Goal: Find contact information: Find contact information

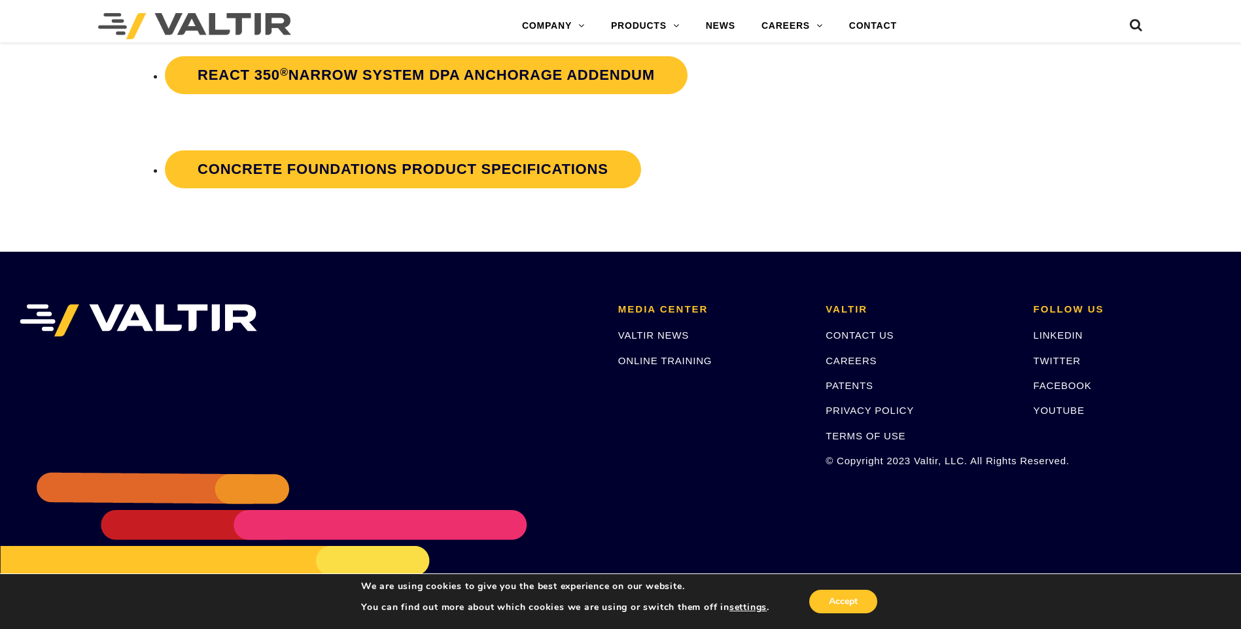
scroll to position [2728, 0]
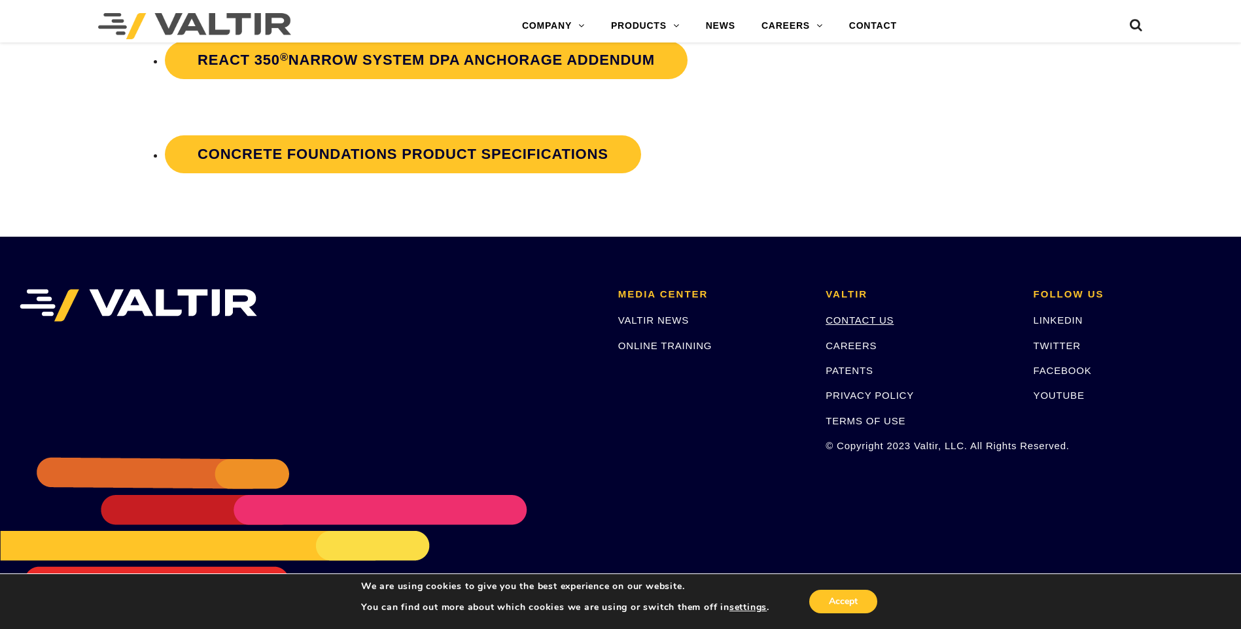
click at [849, 318] on link "CONTACT US" at bounding box center [860, 320] width 68 height 11
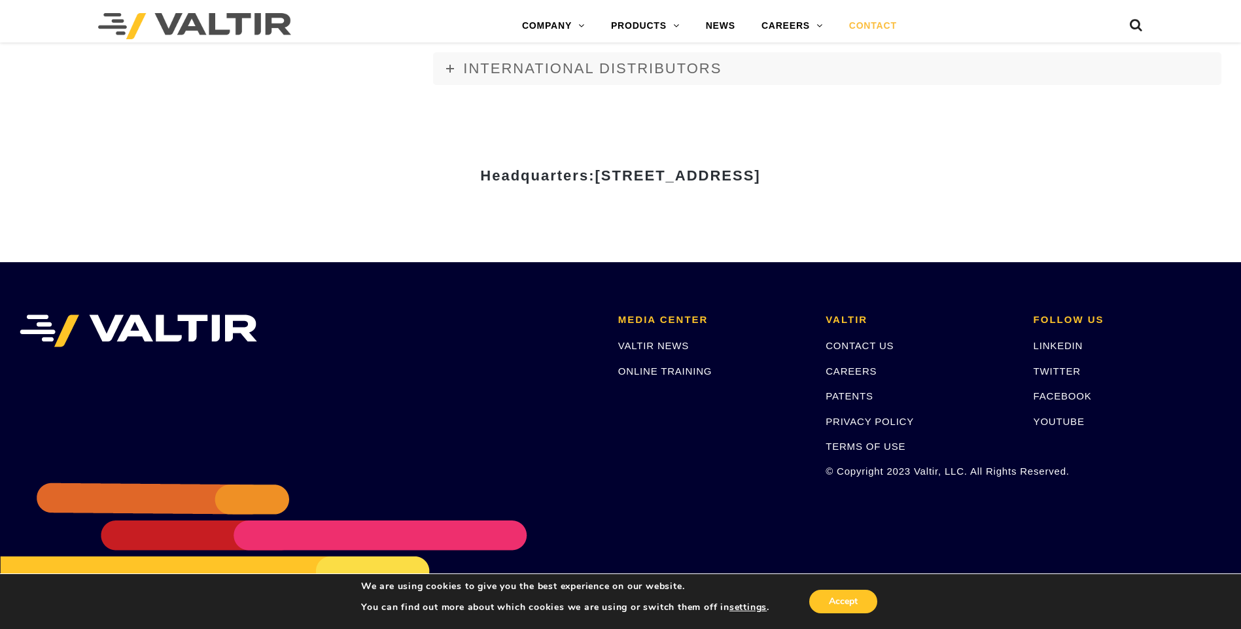
scroll to position [1786, 0]
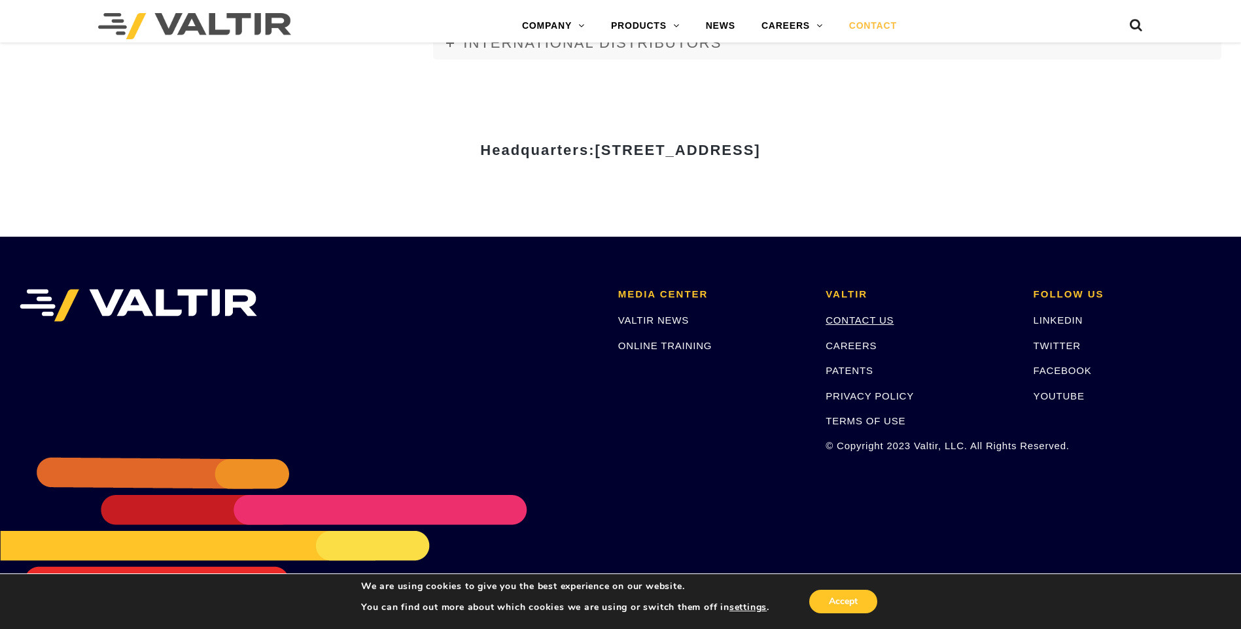
click at [846, 318] on link "CONTACT US" at bounding box center [860, 320] width 68 height 11
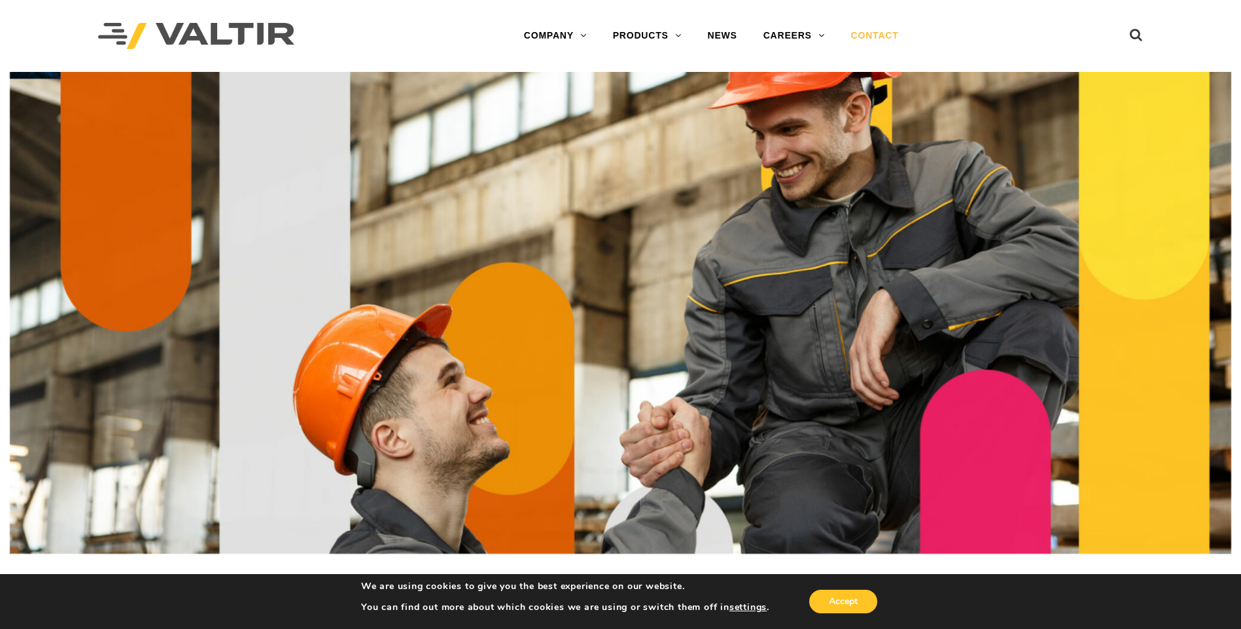
click at [866, 33] on link "CONTACT" at bounding box center [875, 36] width 74 height 26
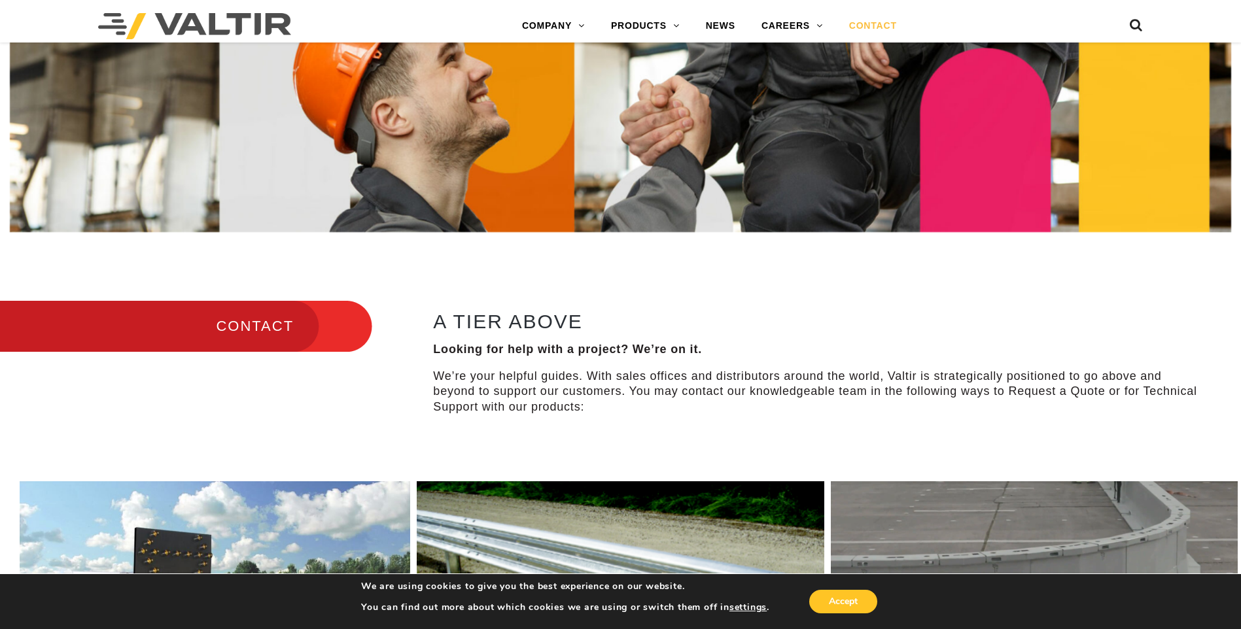
scroll to position [327, 0]
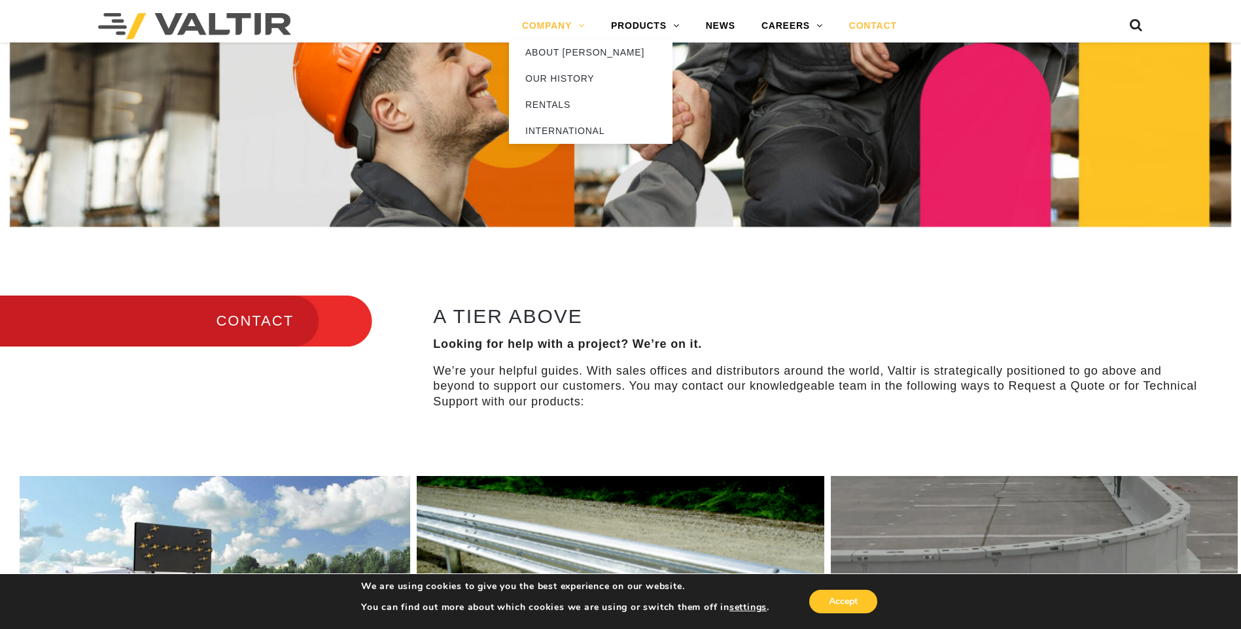
click at [551, 22] on link "COMPANY" at bounding box center [553, 26] width 89 height 26
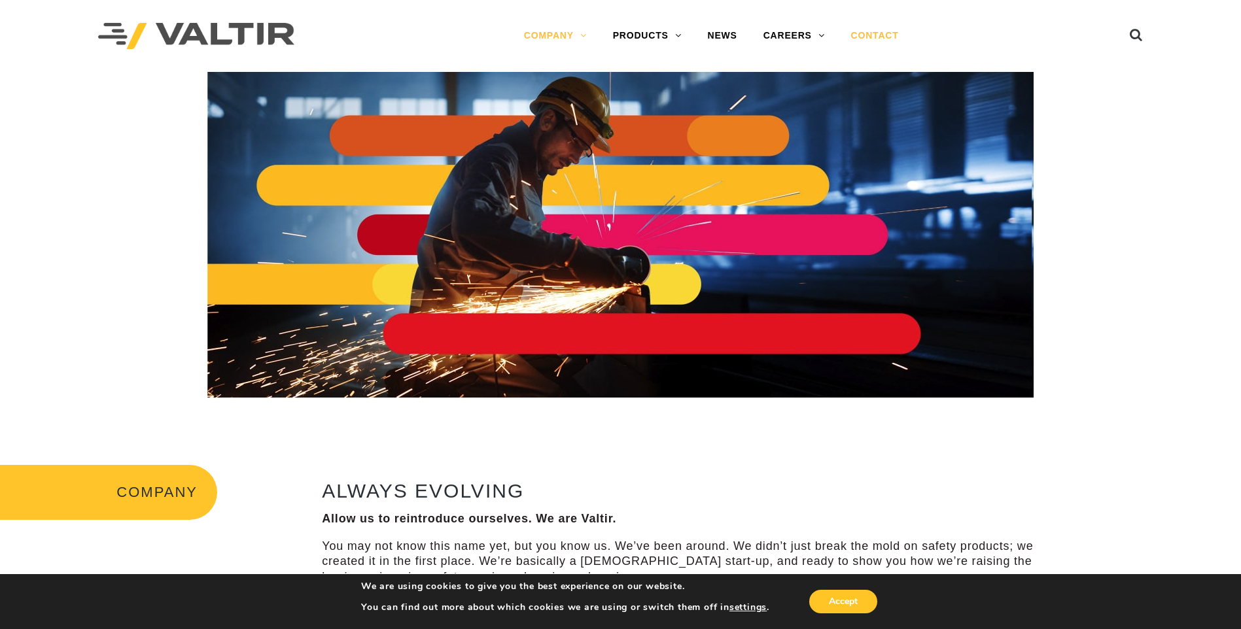
click at [869, 31] on link "CONTACT" at bounding box center [875, 36] width 74 height 26
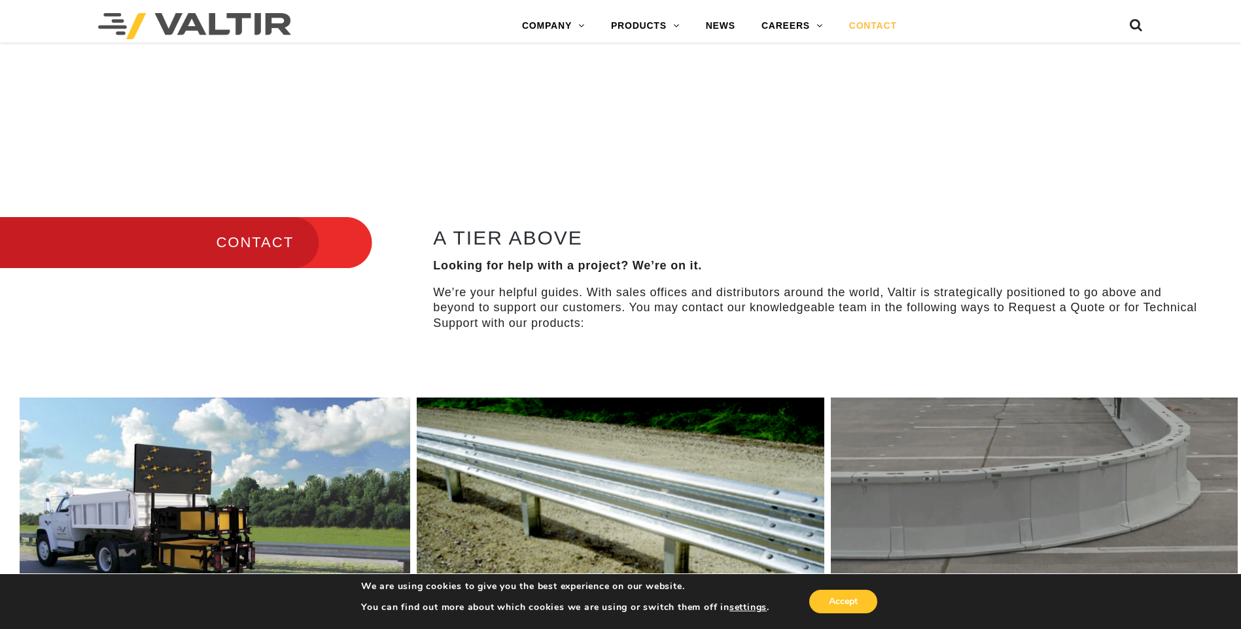
scroll to position [392, 0]
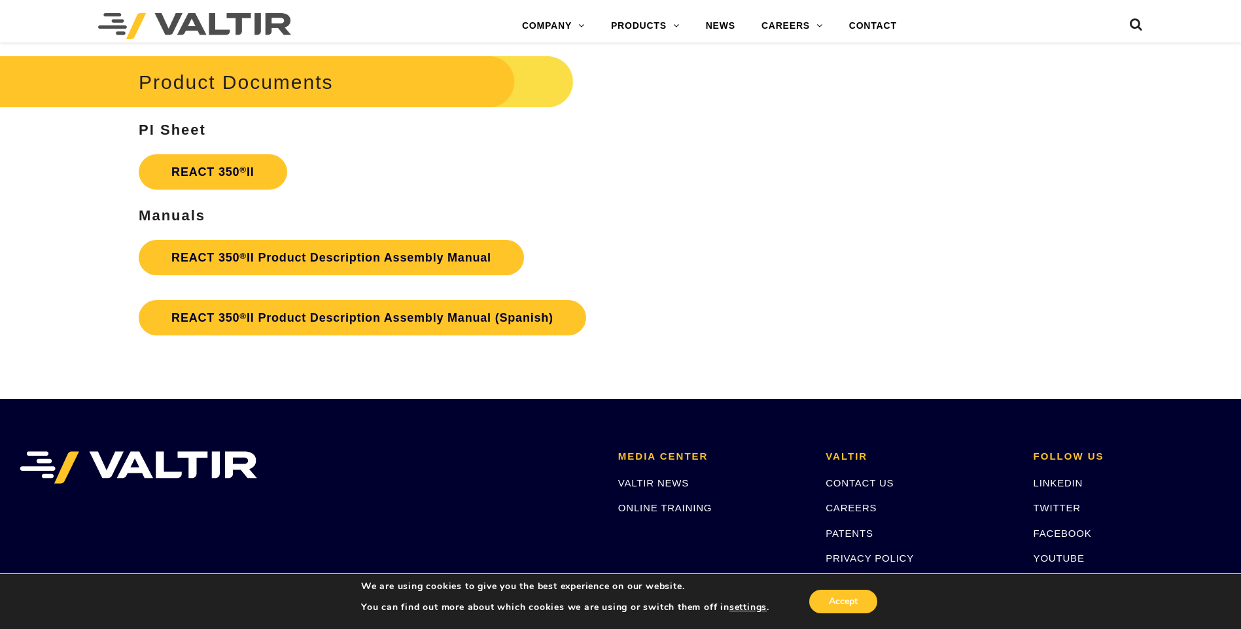
scroll to position [2420, 0]
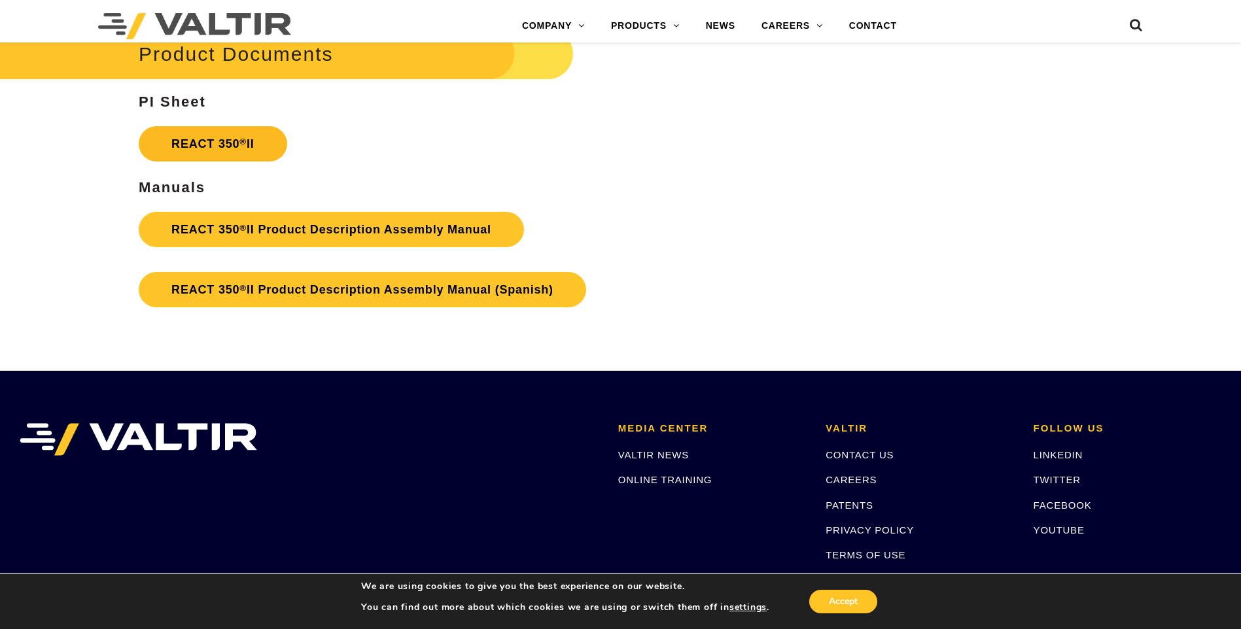
click at [200, 141] on link "REACT 350 ® II" at bounding box center [213, 143] width 148 height 35
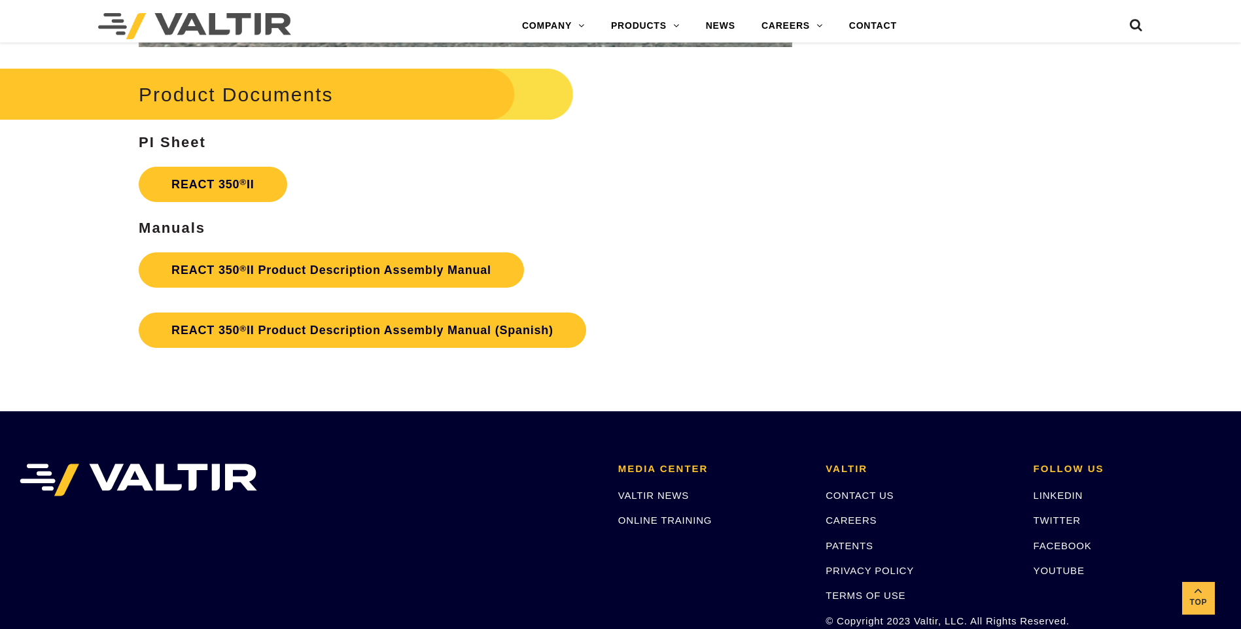
scroll to position [2420, 0]
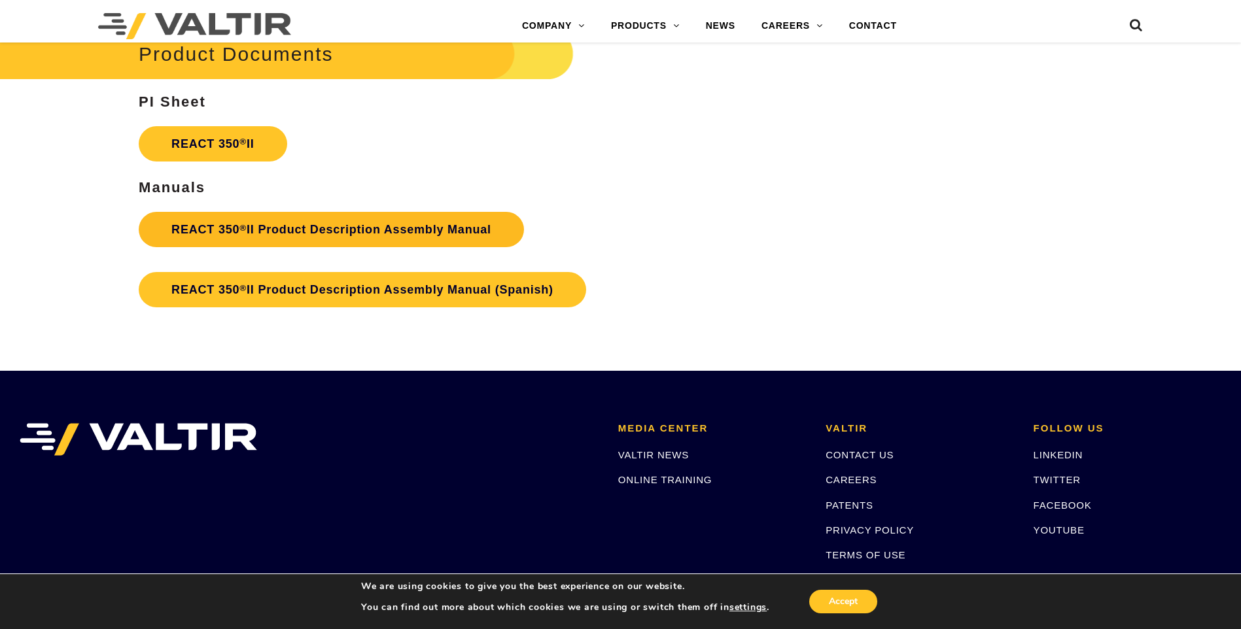
click at [247, 230] on link "REACT 350 ® II Product Description Assembly Manual" at bounding box center [331, 229] width 385 height 35
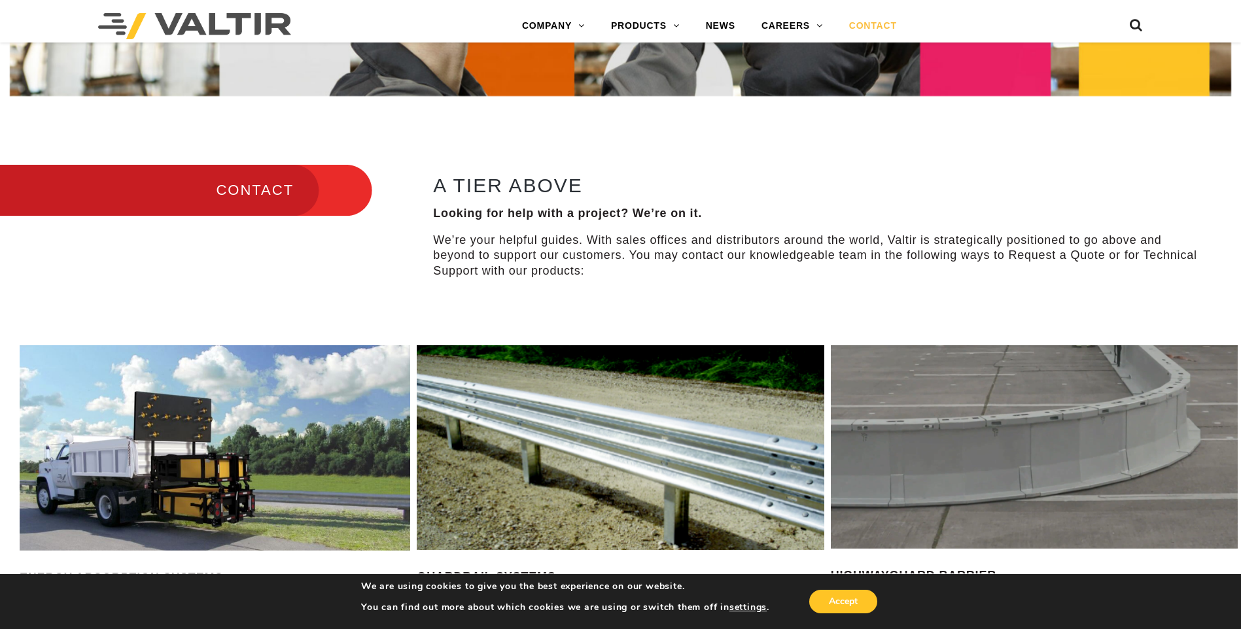
scroll to position [65, 0]
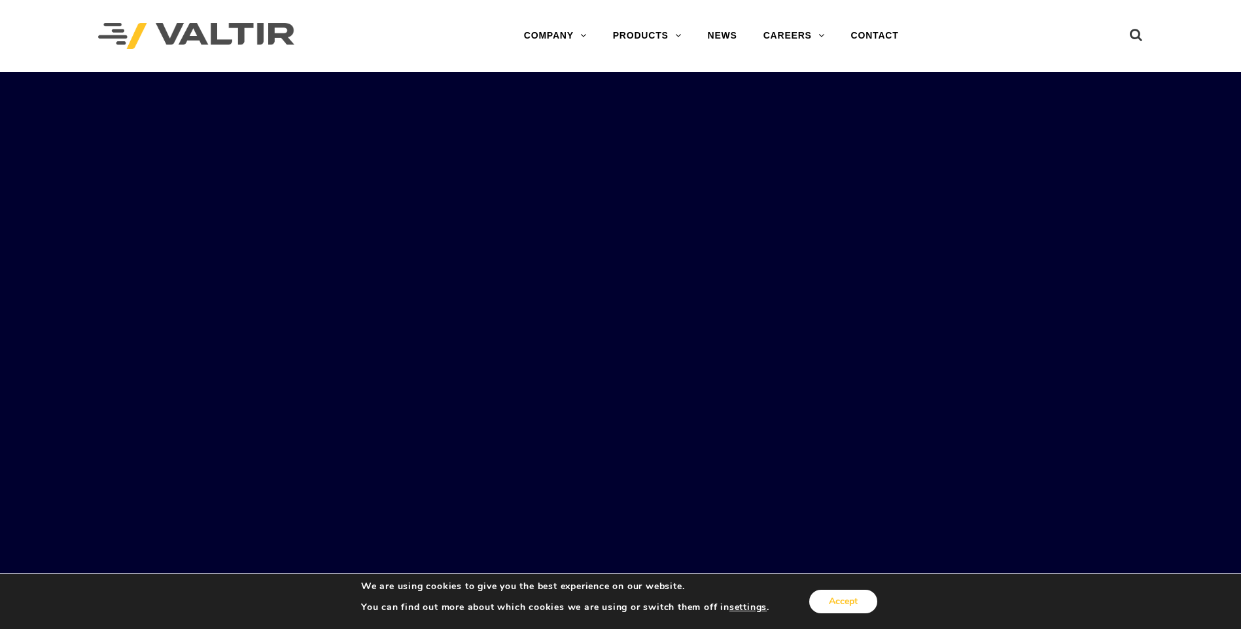
click at [848, 597] on button "Accept" at bounding box center [843, 602] width 68 height 24
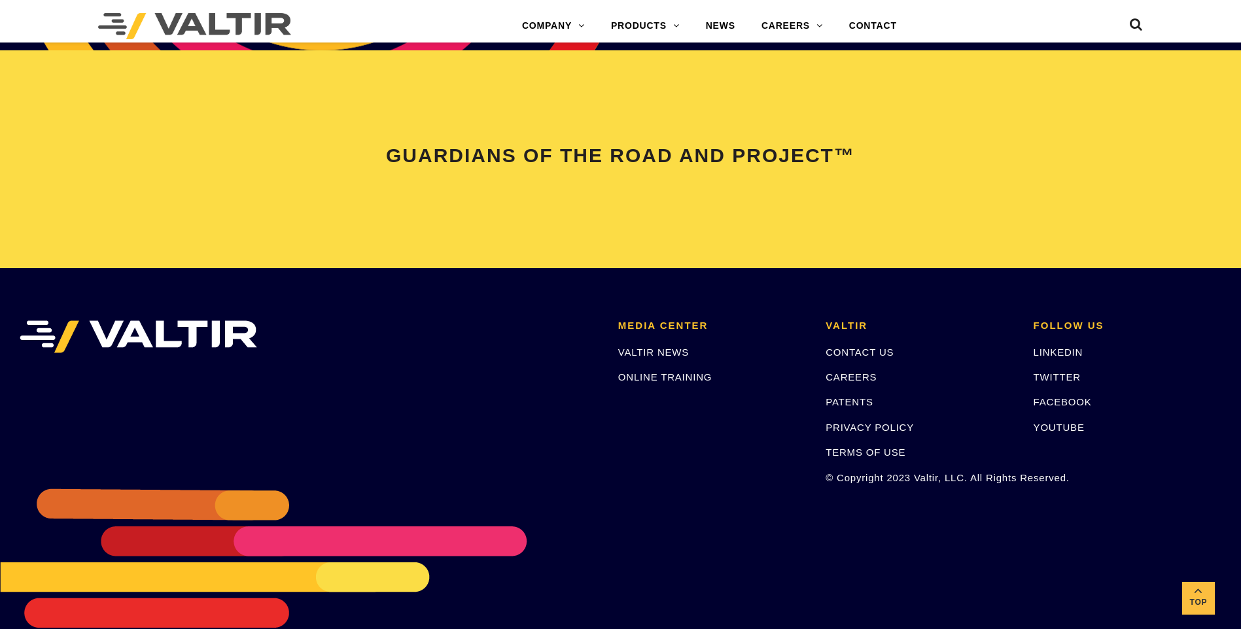
scroll to position [2747, 0]
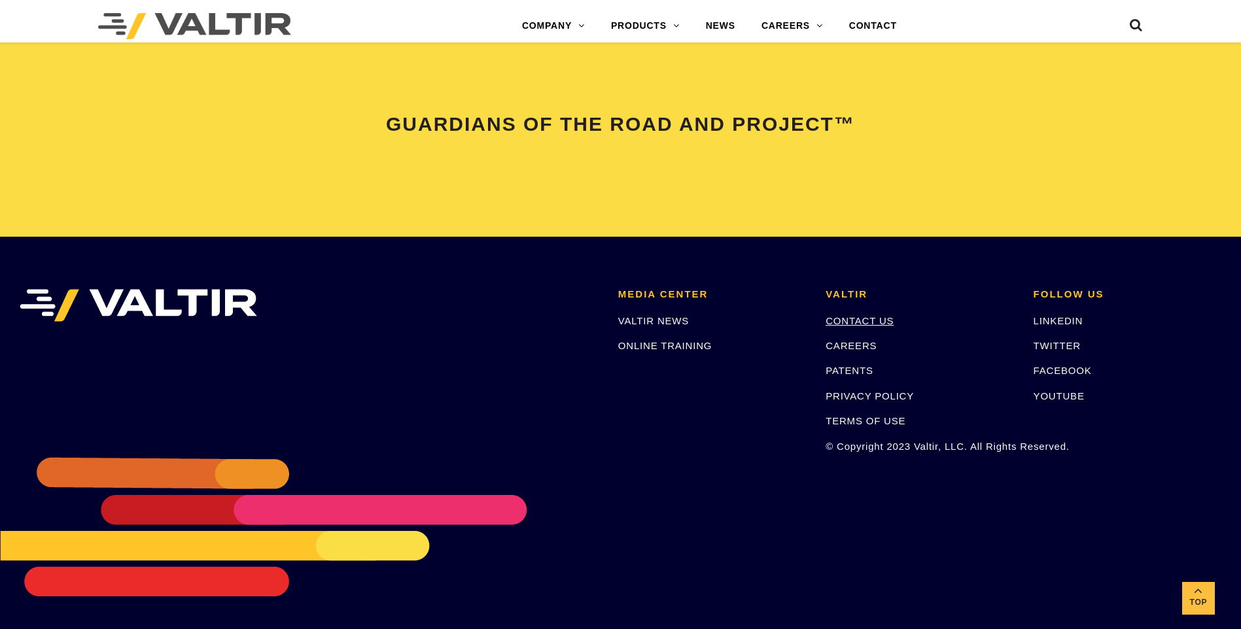
click at [858, 317] on link "CONTACT US" at bounding box center [860, 320] width 68 height 11
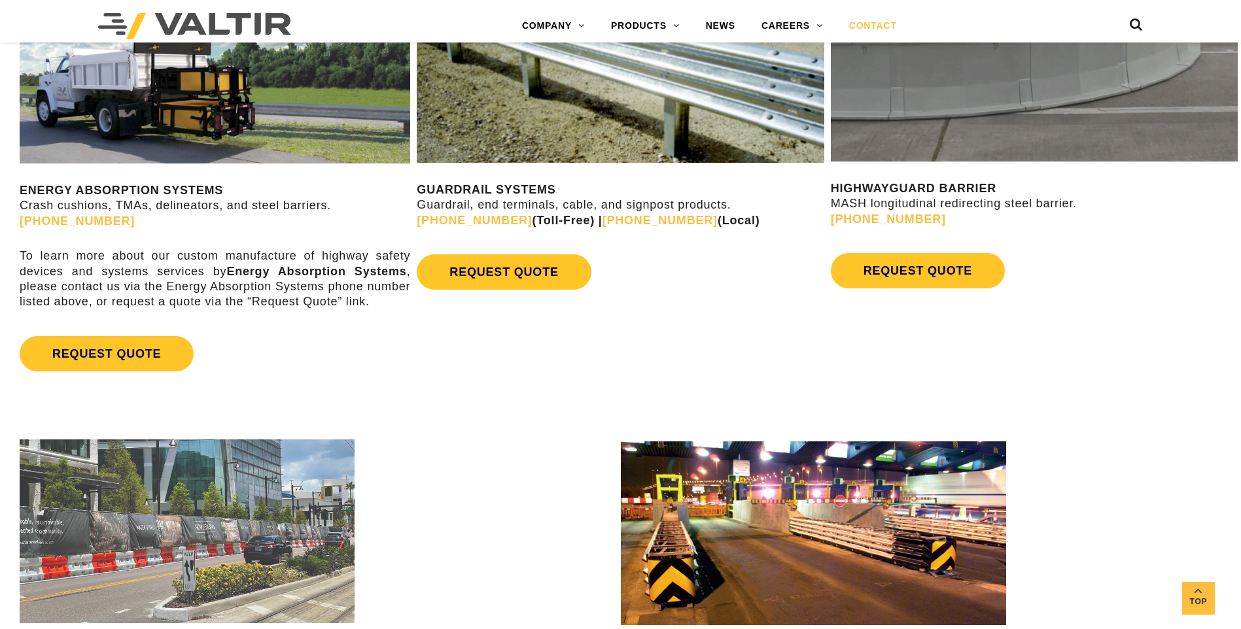
scroll to position [850, 0]
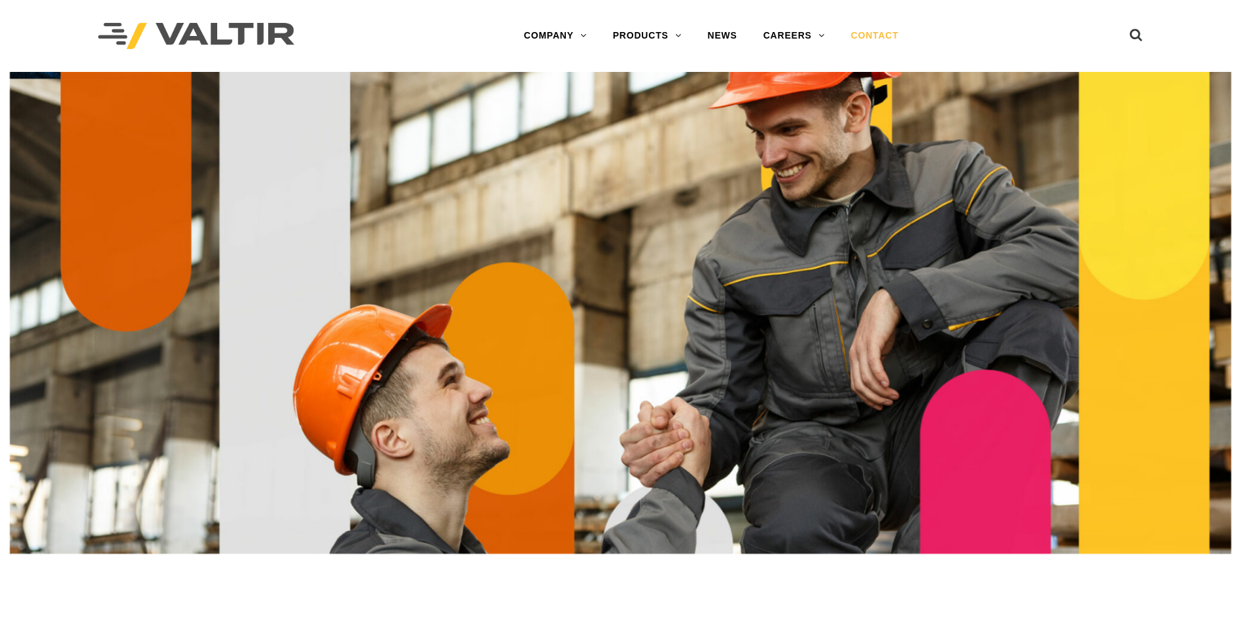
click at [880, 36] on link "CONTACT" at bounding box center [875, 36] width 74 height 26
click at [879, 33] on link "CONTACT" at bounding box center [875, 36] width 74 height 26
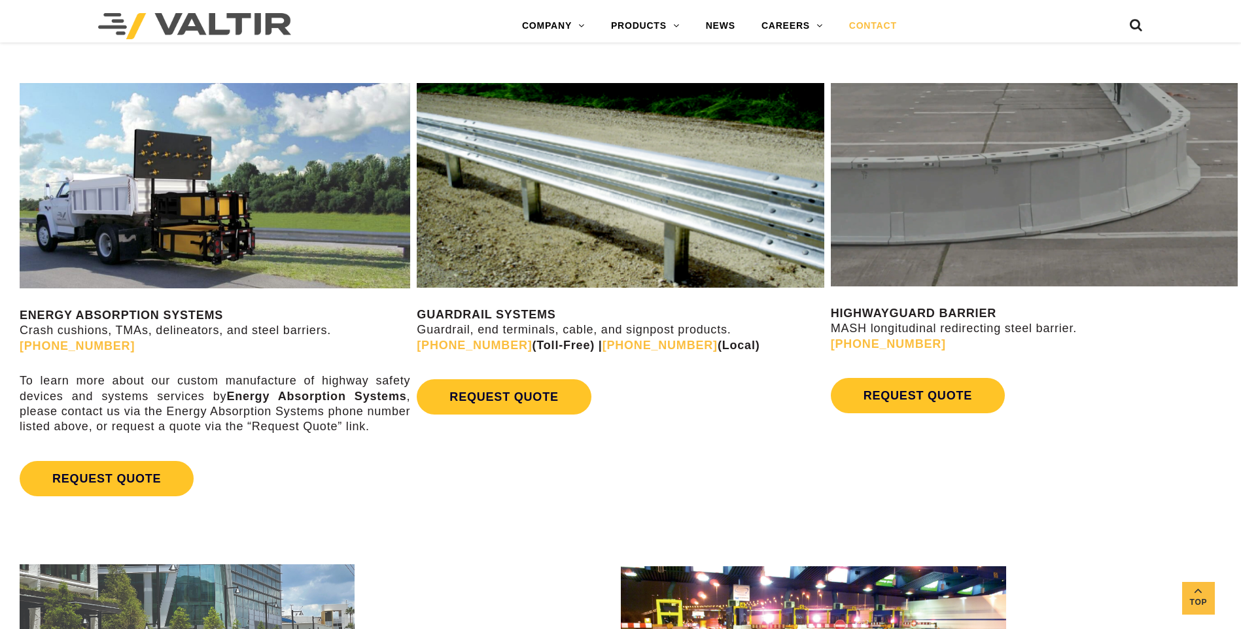
scroll to position [720, 0]
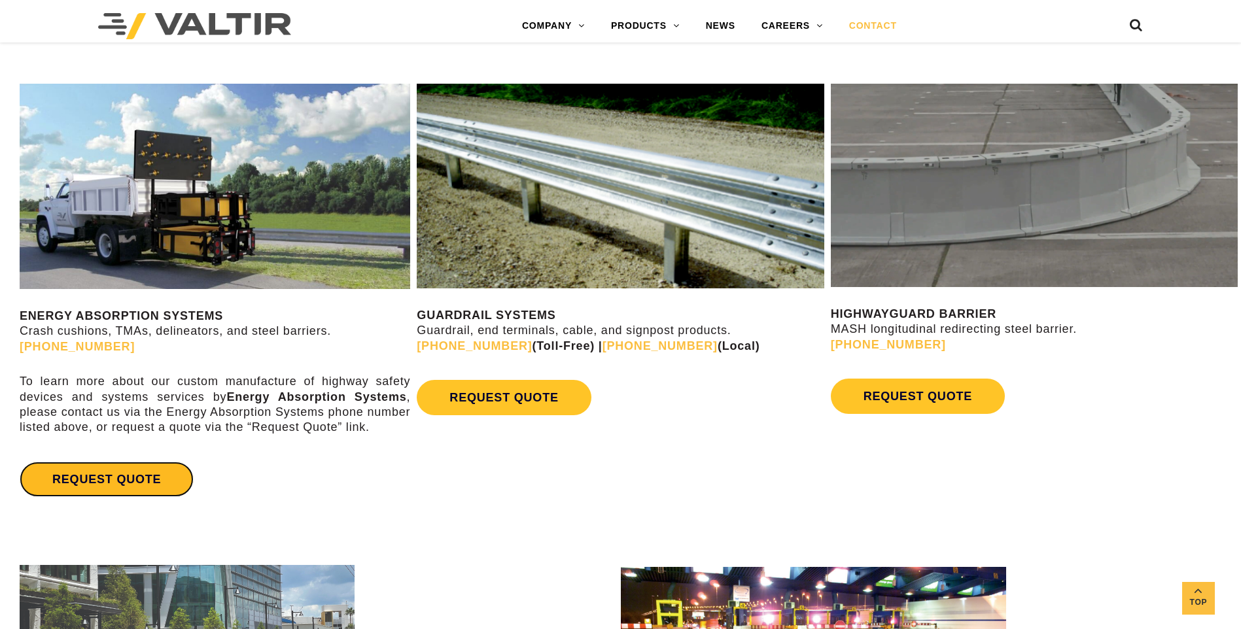
click at [124, 474] on link "REQUEST QUOTE" at bounding box center [107, 479] width 174 height 35
